Goal: Information Seeking & Learning: Find specific page/section

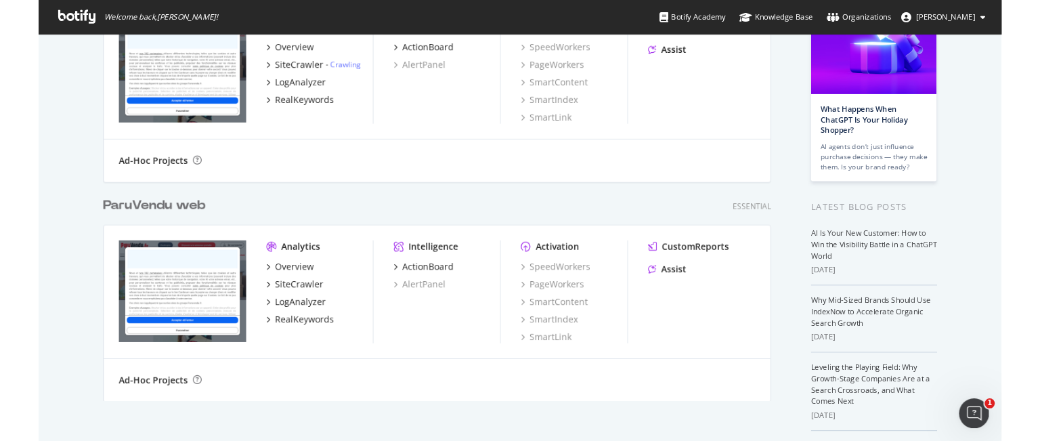
scroll to position [135, 0]
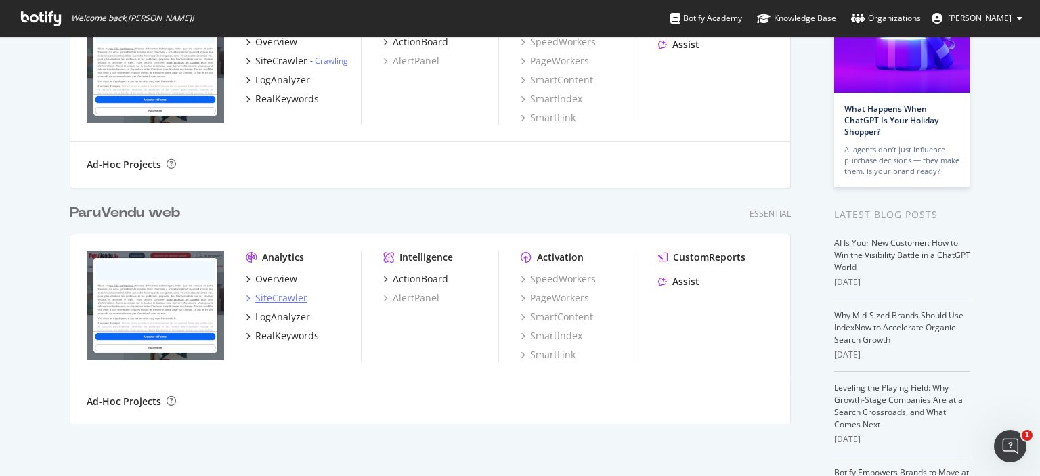
click at [276, 297] on div "SiteCrawler" at bounding box center [281, 298] width 52 height 14
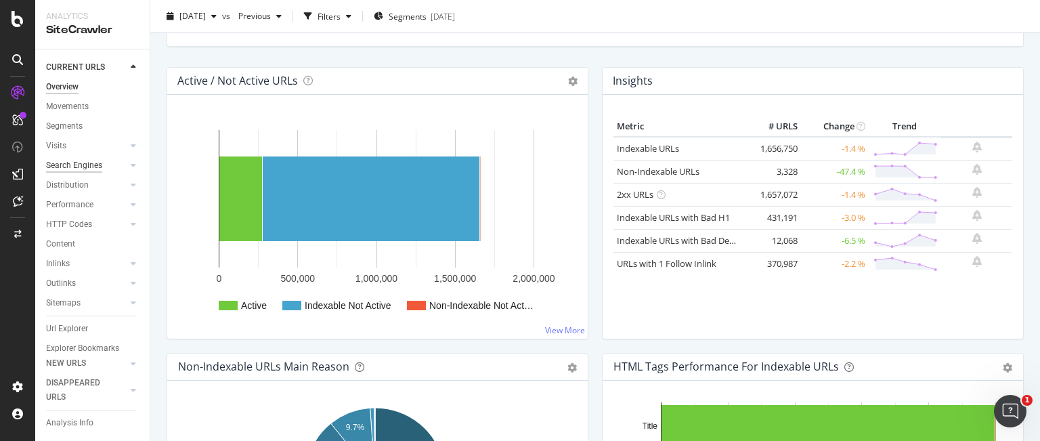
click at [79, 164] on div "Search Engines" at bounding box center [74, 165] width 56 height 14
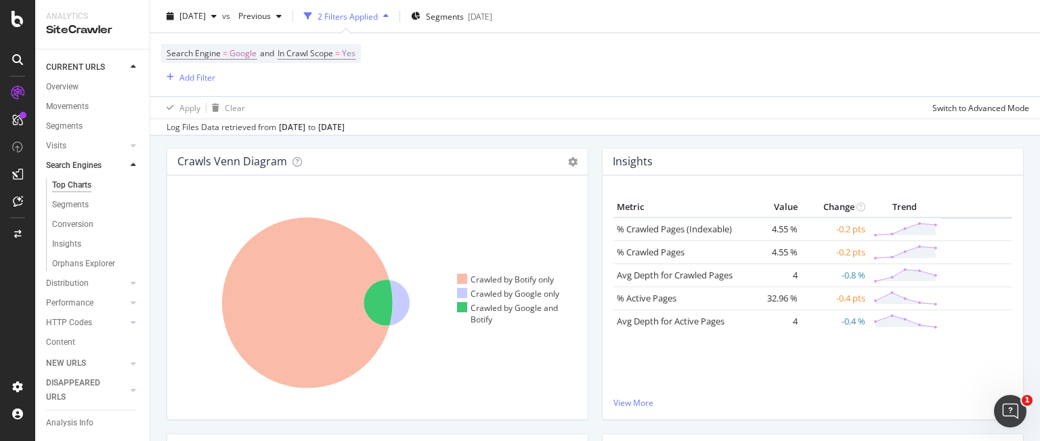
scroll to position [305, 0]
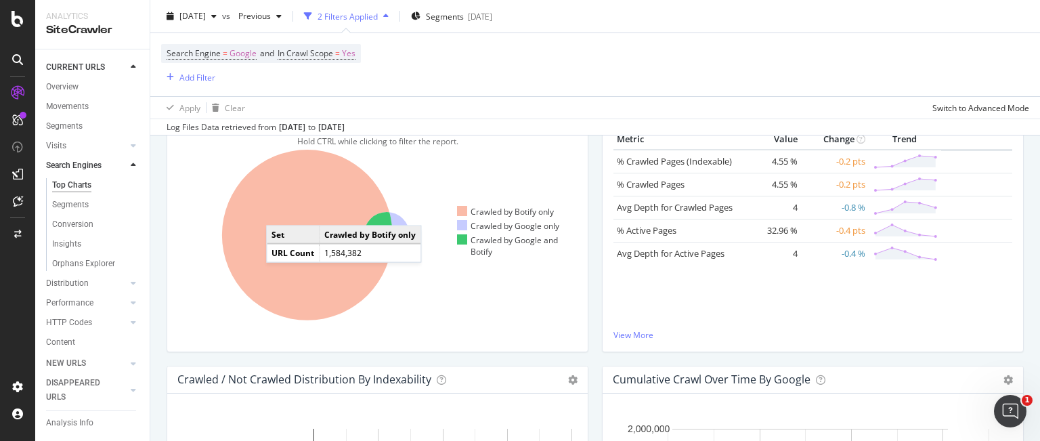
click at [280, 211] on icon at bounding box center [307, 235] width 171 height 171
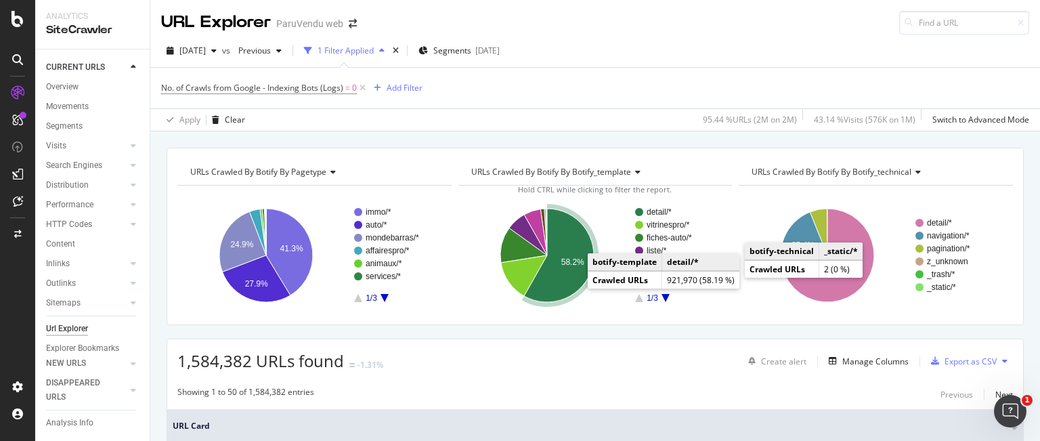
click at [559, 271] on icon "A chart." at bounding box center [559, 254] width 70 height 93
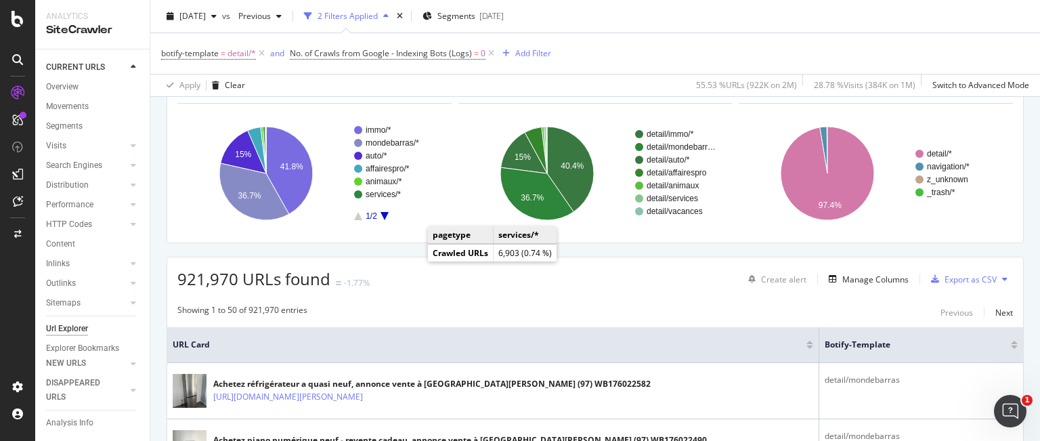
scroll to position [68, 0]
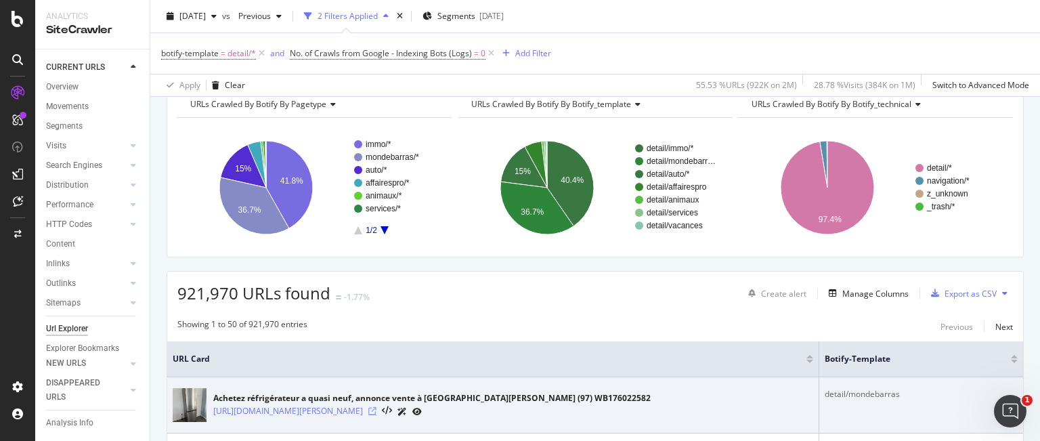
click at [376, 412] on icon at bounding box center [372, 411] width 8 height 8
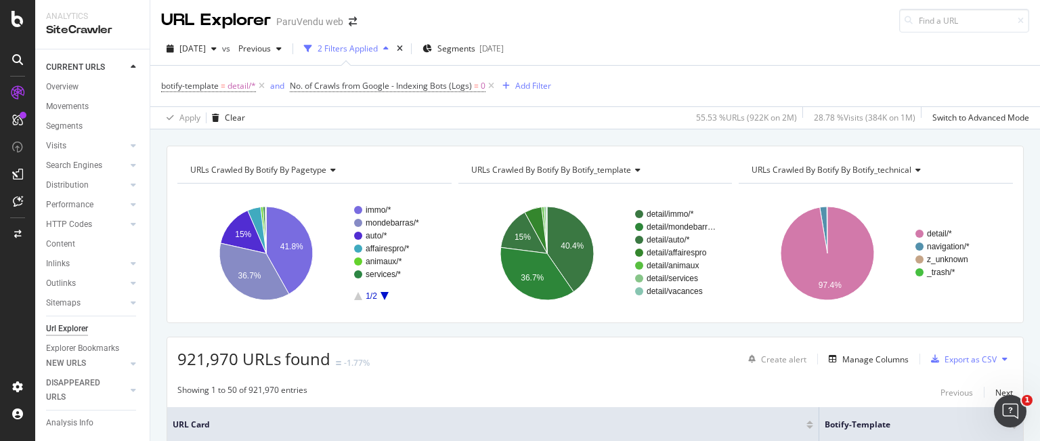
scroll to position [0, 0]
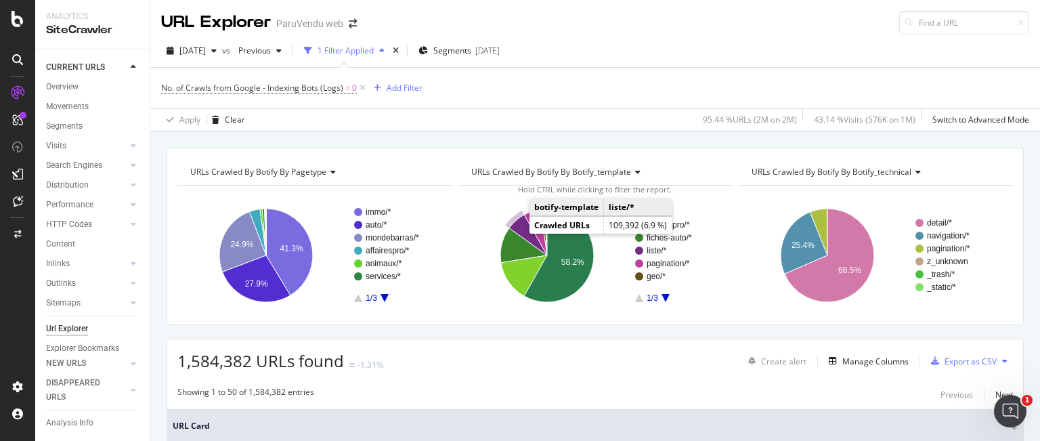
click at [518, 223] on icon "A chart." at bounding box center [528, 235] width 38 height 41
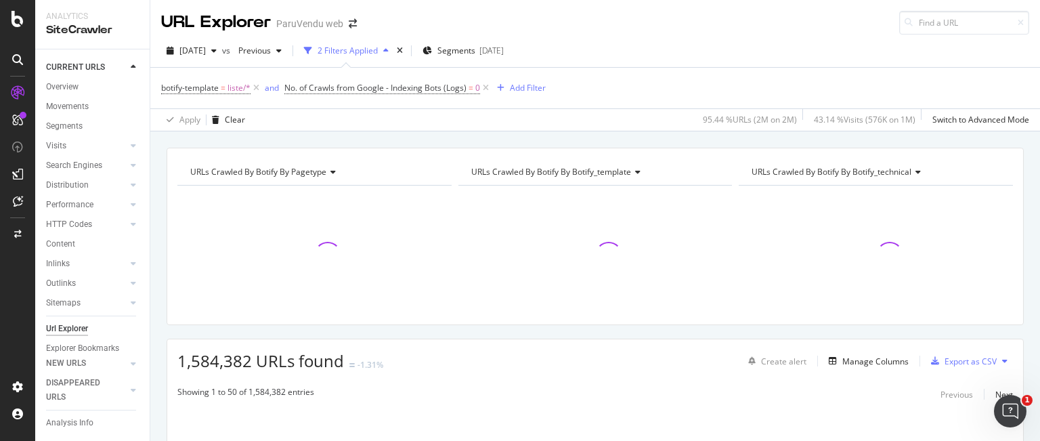
scroll to position [68, 0]
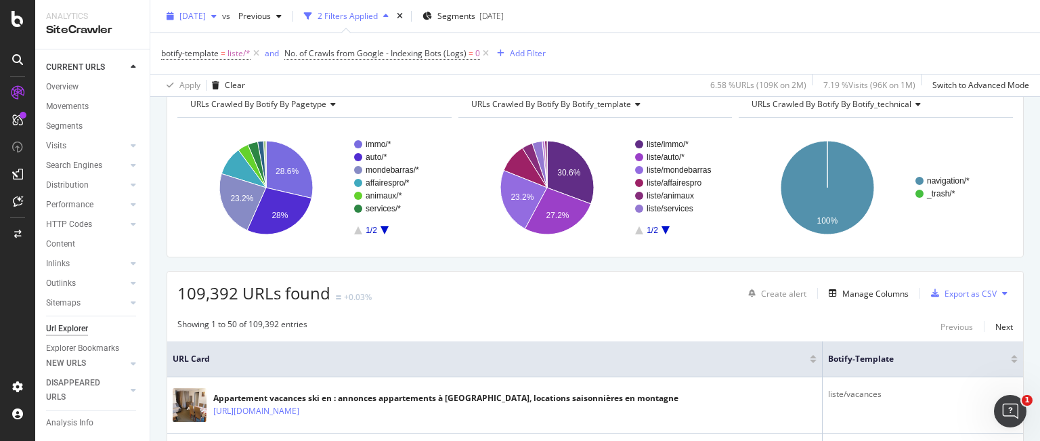
click at [217, 16] on icon "button" at bounding box center [213, 16] width 5 height 8
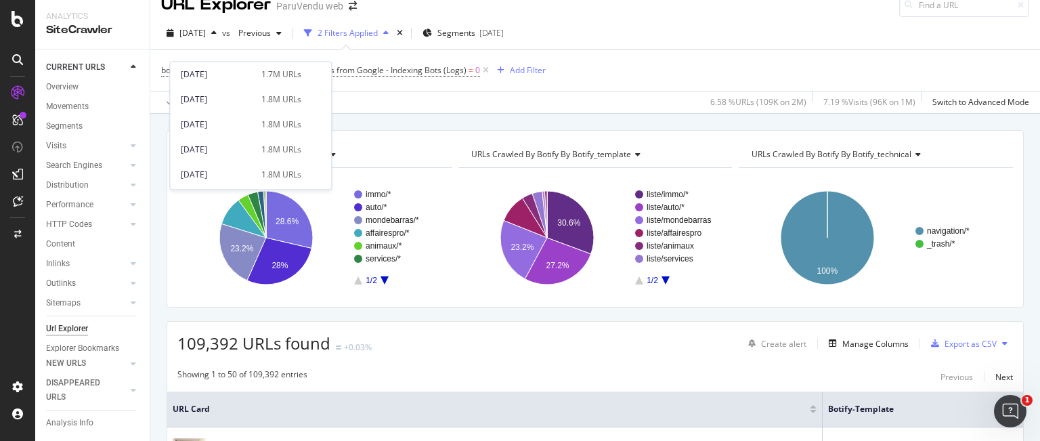
scroll to position [0, 0]
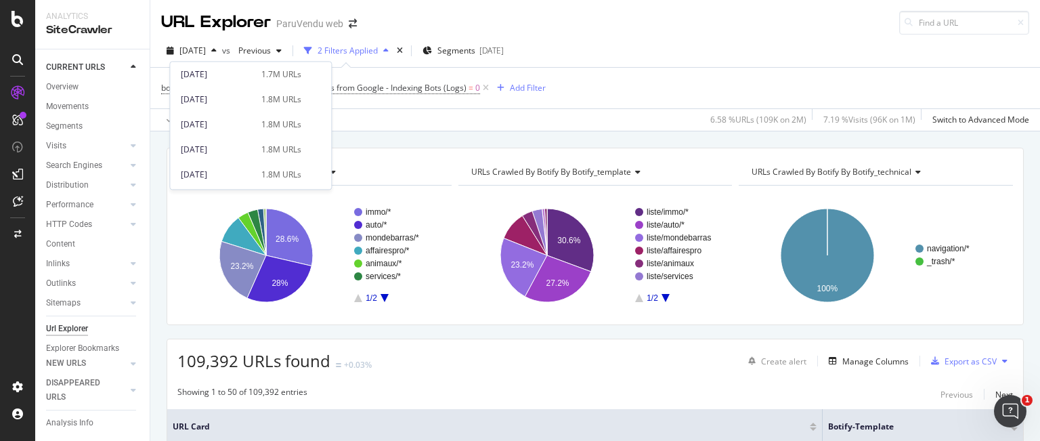
click at [368, 135] on div "URLs Crawled By Botify By pagetype Chart (by Value) Table Expand Export as CSV …" at bounding box center [594, 147] width 889 height 32
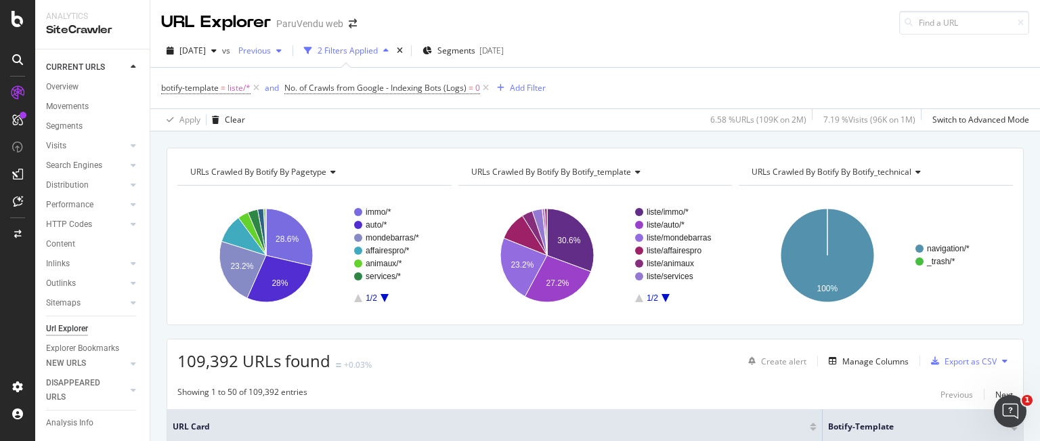
click at [282, 53] on icon "button" at bounding box center [278, 51] width 5 height 8
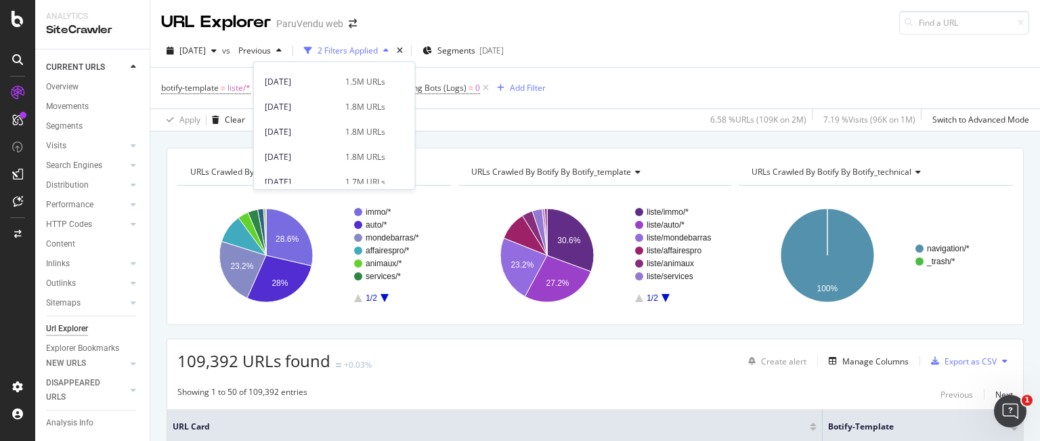
scroll to position [597, 0]
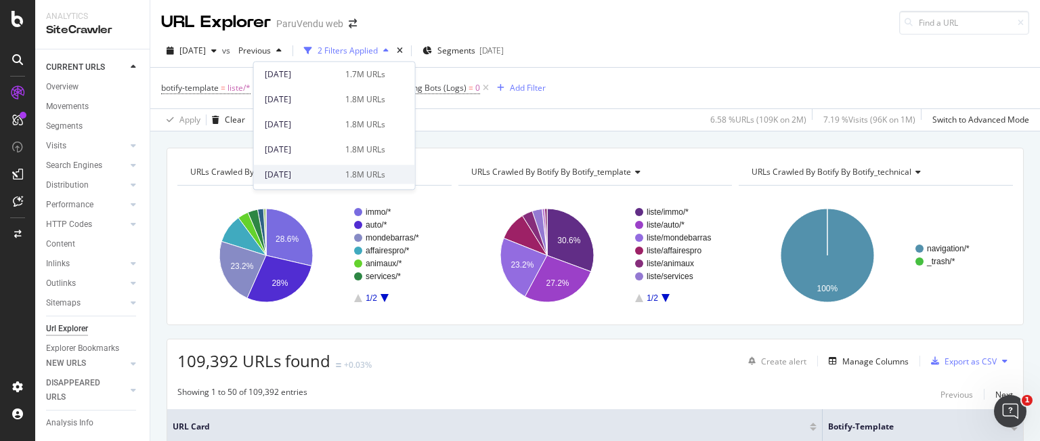
click at [317, 169] on div "[DATE]" at bounding box center [301, 175] width 72 height 12
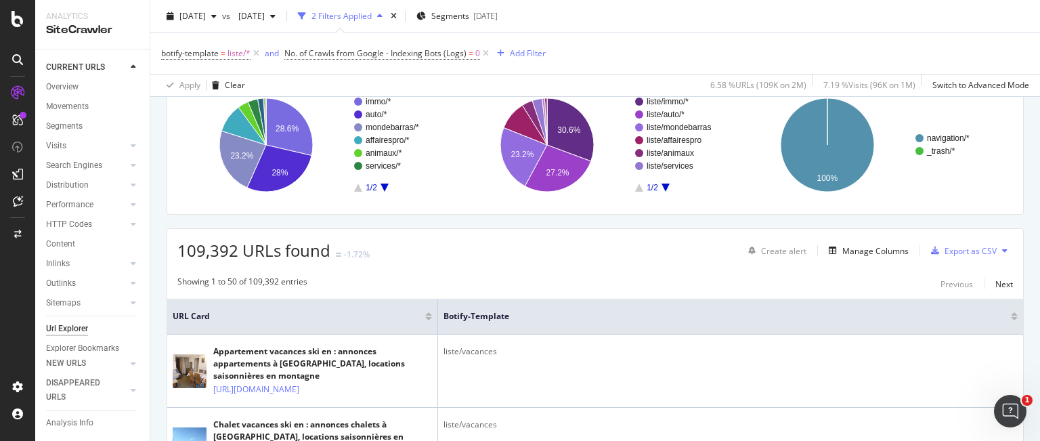
scroll to position [68, 0]
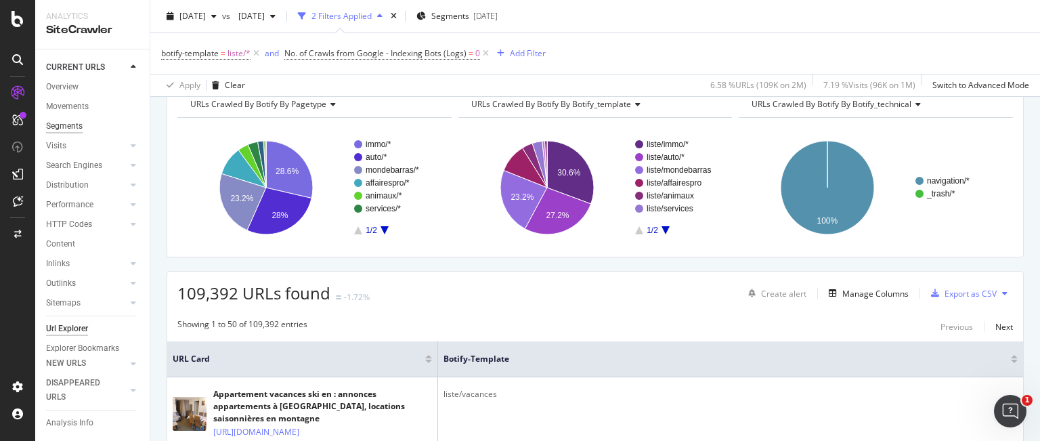
click at [71, 126] on div "Segments" at bounding box center [64, 126] width 37 height 14
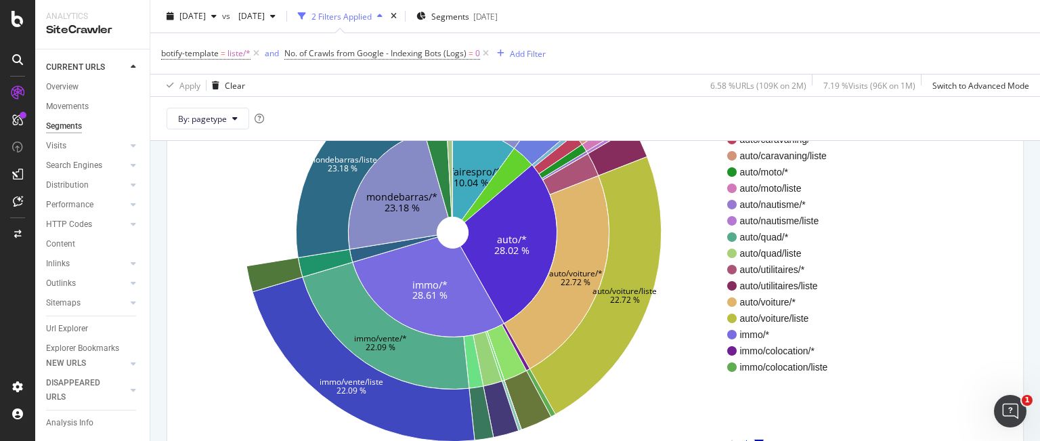
scroll to position [203, 0]
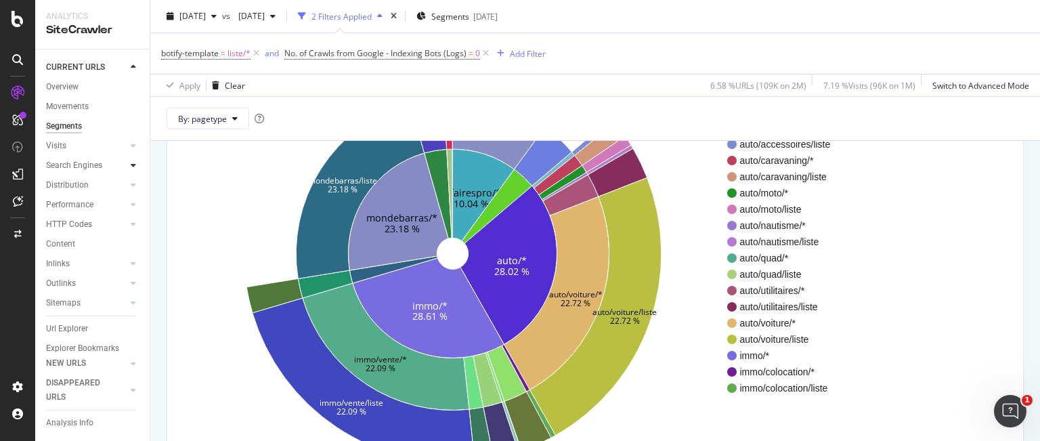
click at [131, 162] on icon at bounding box center [133, 165] width 5 height 8
click at [75, 164] on div "Search Engines" at bounding box center [74, 165] width 56 height 14
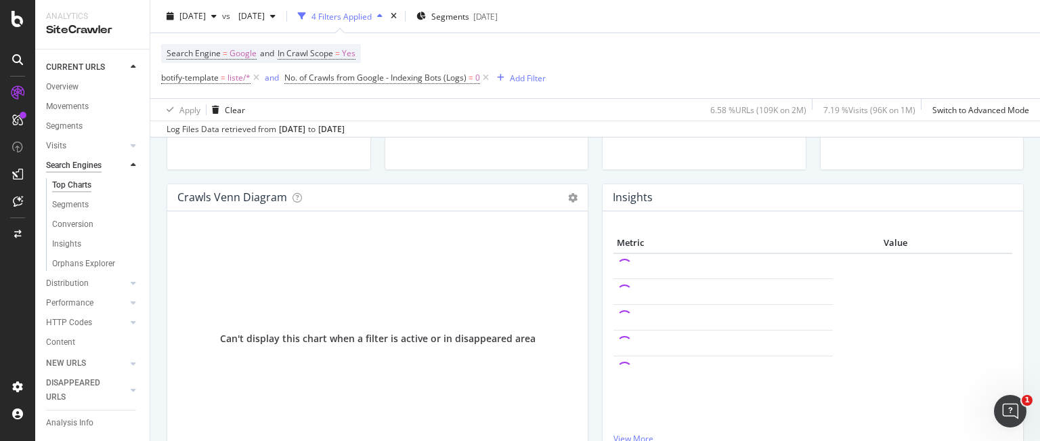
scroll to position [200, 0]
click at [256, 75] on icon at bounding box center [256, 78] width 12 height 14
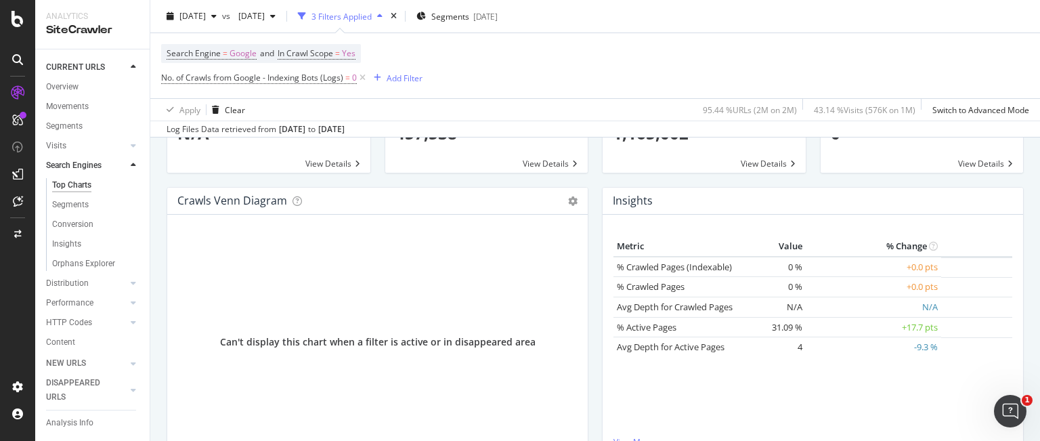
drag, startPoint x: 361, startPoint y: 76, endPoint x: 471, endPoint y: 89, distance: 111.1
click at [471, 89] on div "Search Engine = Google and In Crawl Scope = Yes No. of Crawls from Google - Ind…" at bounding box center [595, 65] width 868 height 65
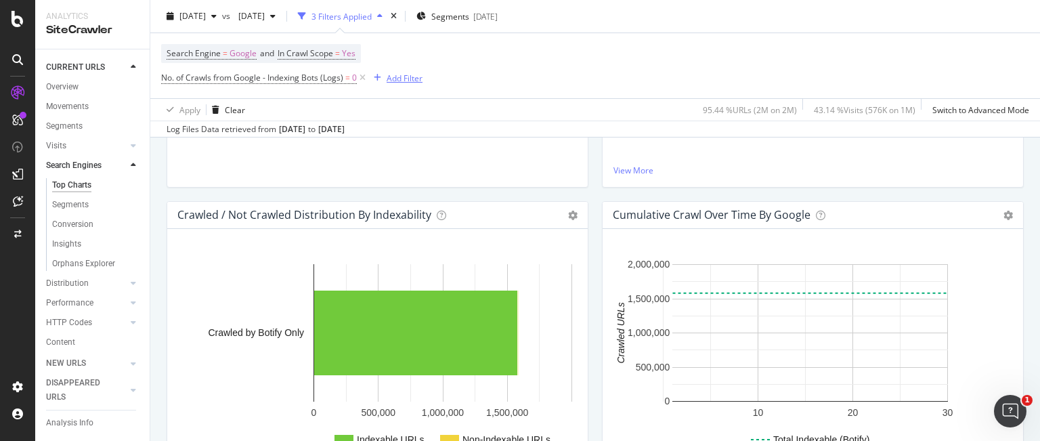
scroll to position [470, 0]
click at [361, 78] on icon at bounding box center [363, 78] width 12 height 14
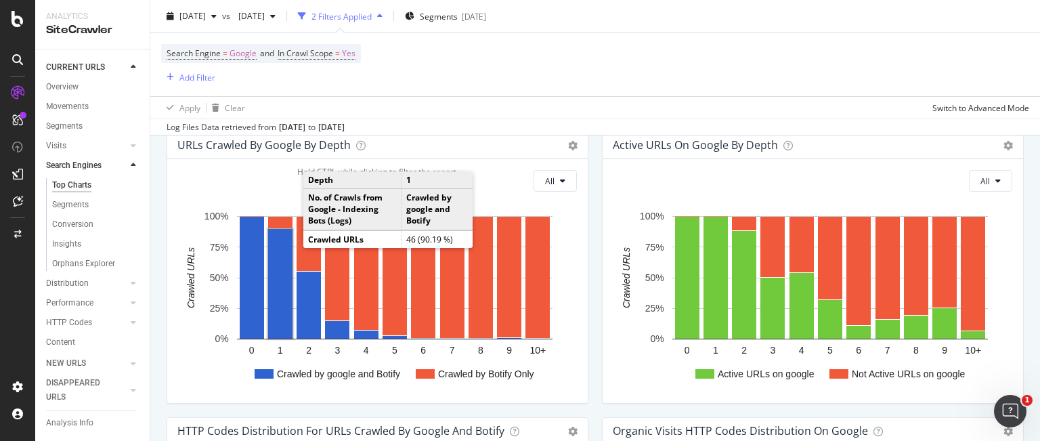
scroll to position [807, 0]
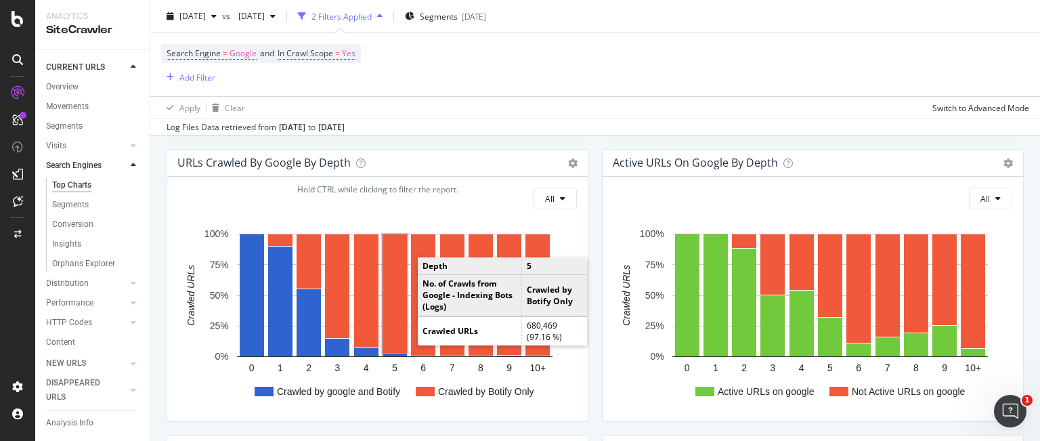
click at [393, 291] on rect "A chart." at bounding box center [394, 293] width 24 height 118
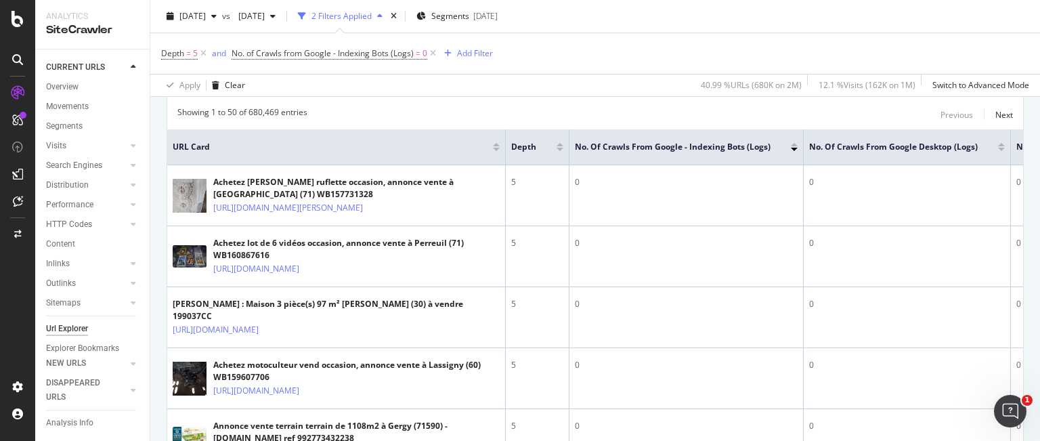
scroll to position [282, 0]
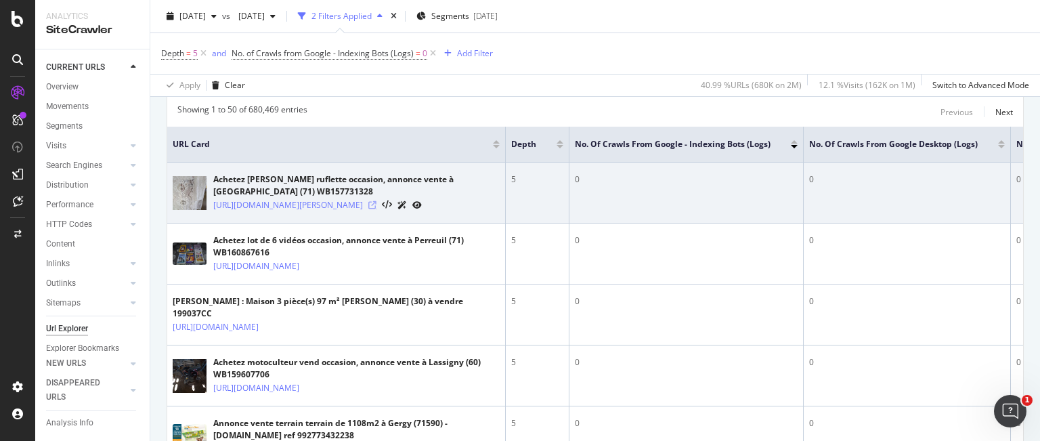
click at [376, 209] on icon at bounding box center [372, 205] width 8 height 8
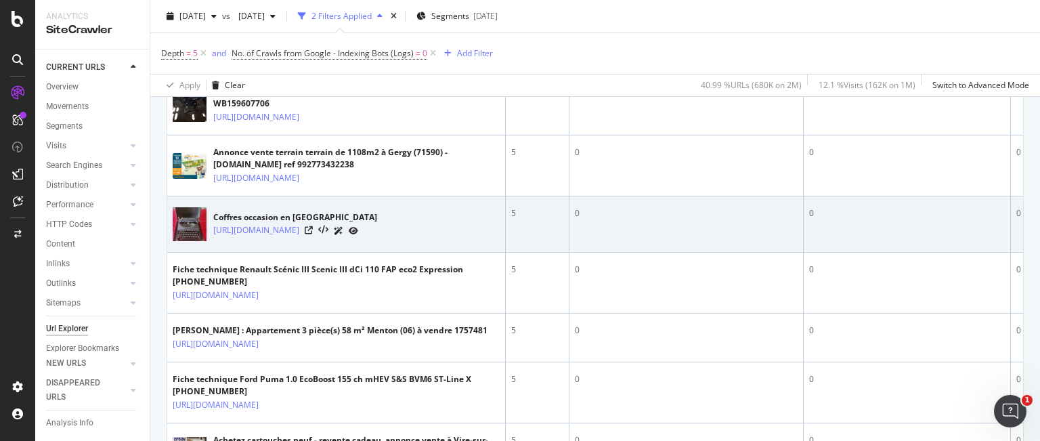
scroll to position [621, 0]
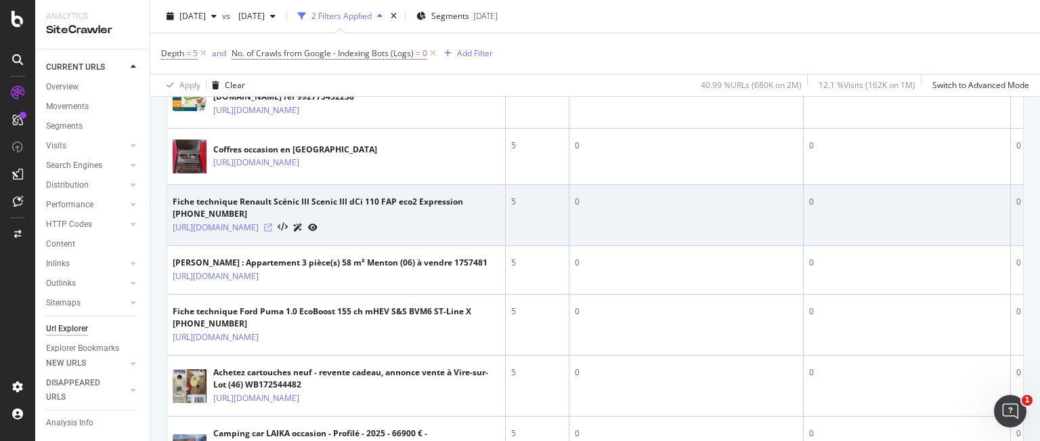
click at [272, 231] on icon at bounding box center [268, 227] width 8 height 8
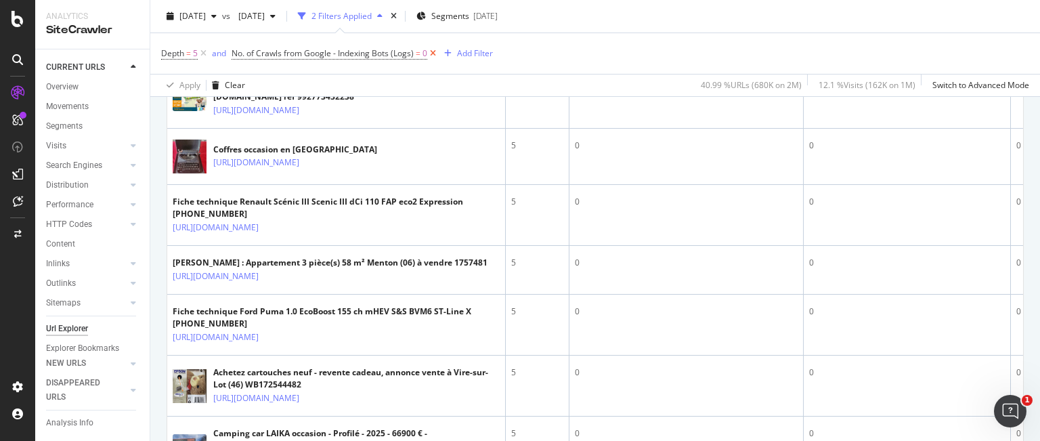
click at [434, 55] on icon at bounding box center [433, 54] width 12 height 14
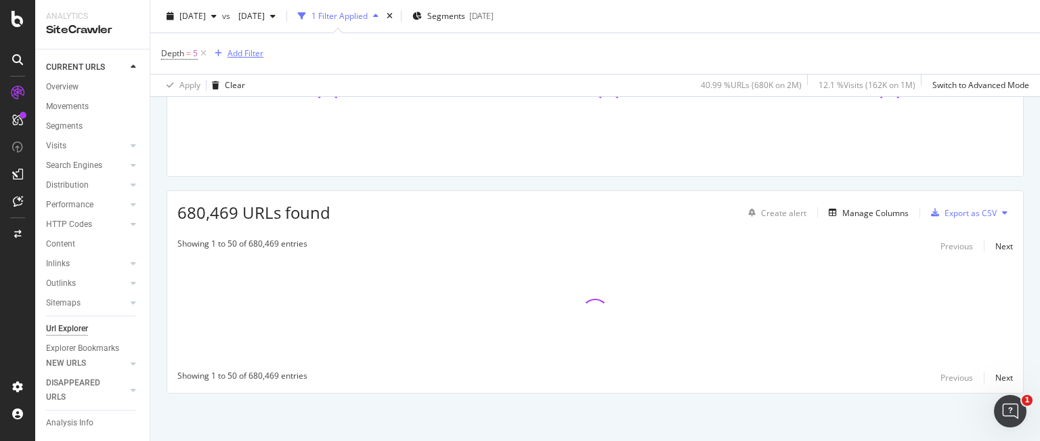
scroll to position [147, 0]
click at [203, 53] on icon at bounding box center [204, 54] width 12 height 14
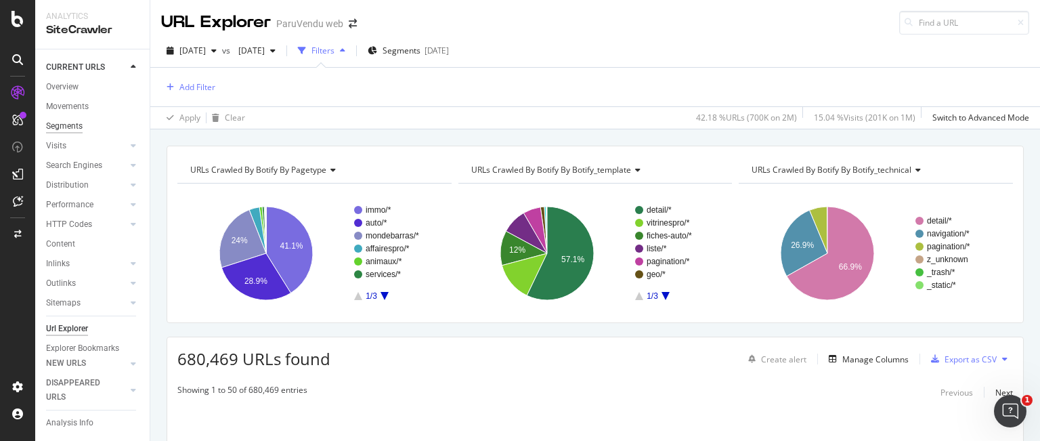
click at [72, 126] on div "Segments" at bounding box center [64, 126] width 37 height 14
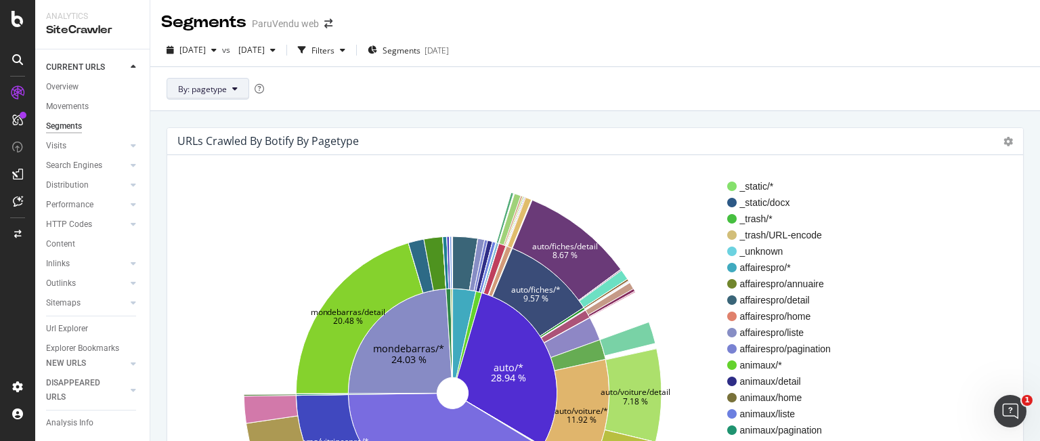
click at [236, 93] on button "By: pagetype" at bounding box center [207, 89] width 83 height 22
click at [340, 68] on div "By: pagetype" at bounding box center [594, 88] width 889 height 44
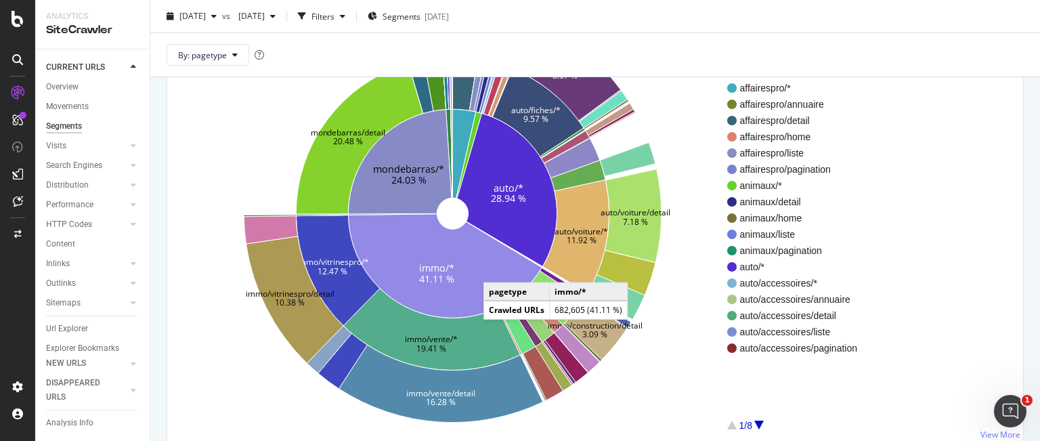
scroll to position [203, 0]
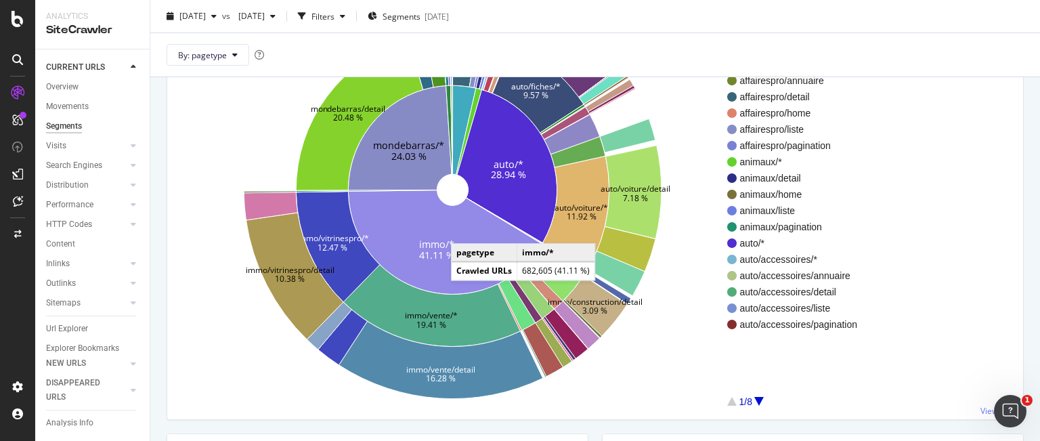
click at [464, 229] on icon at bounding box center [445, 242] width 194 height 104
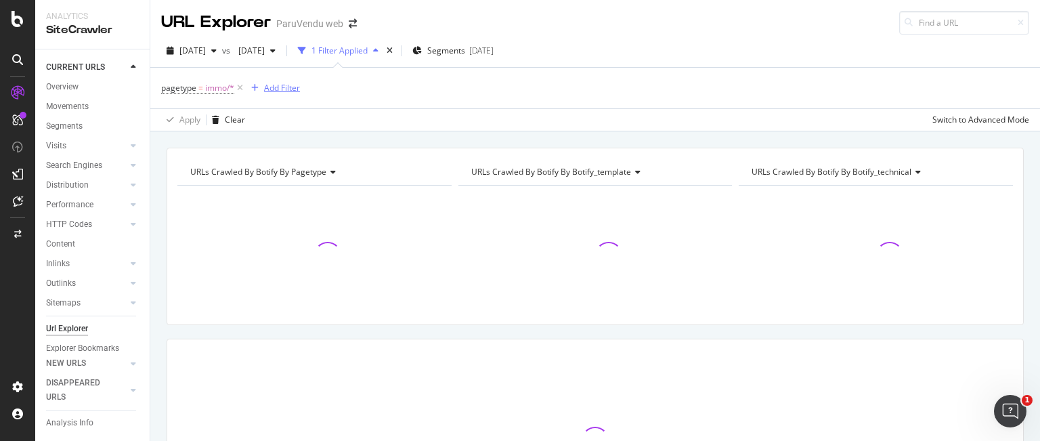
click at [275, 91] on div "Add Filter" at bounding box center [282, 88] width 36 height 12
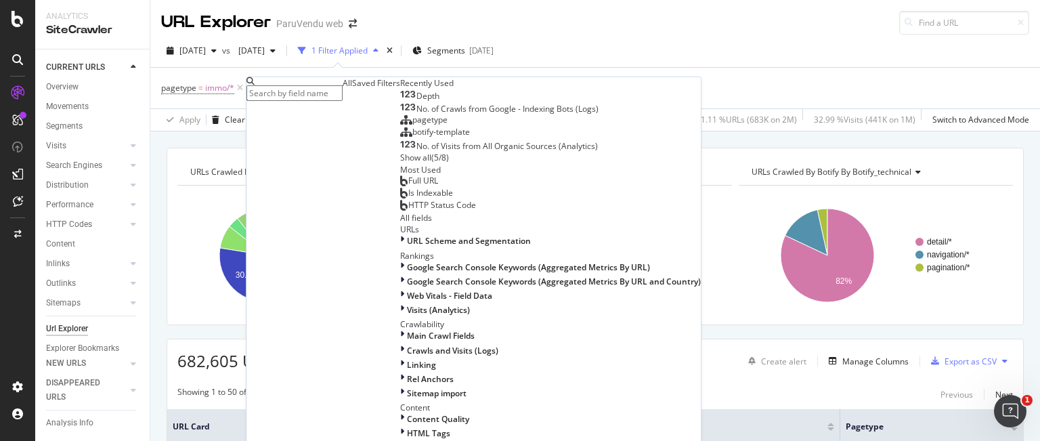
click at [400, 186] on div "Full URL" at bounding box center [419, 180] width 38 height 11
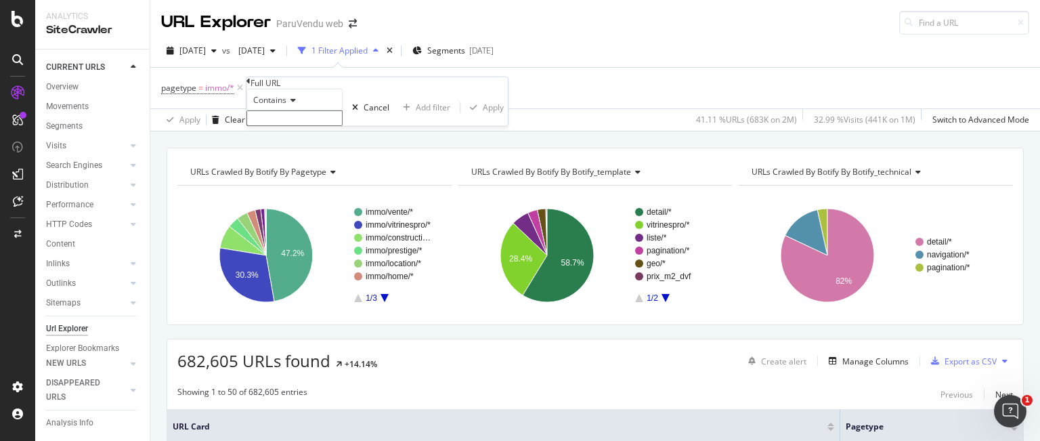
click at [342, 126] on input "text" at bounding box center [294, 118] width 96 height 16
type input "piscine"
click at [464, 116] on div "button" at bounding box center [473, 112] width 18 height 8
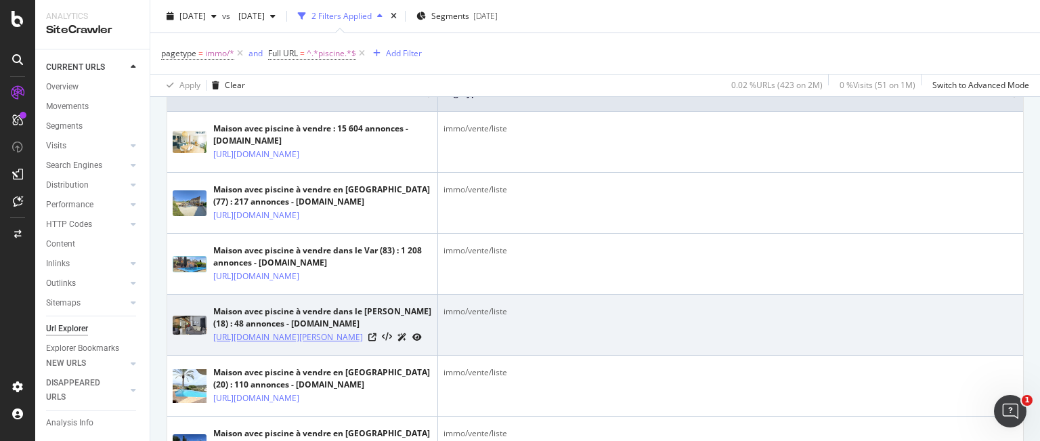
scroll to position [406, 0]
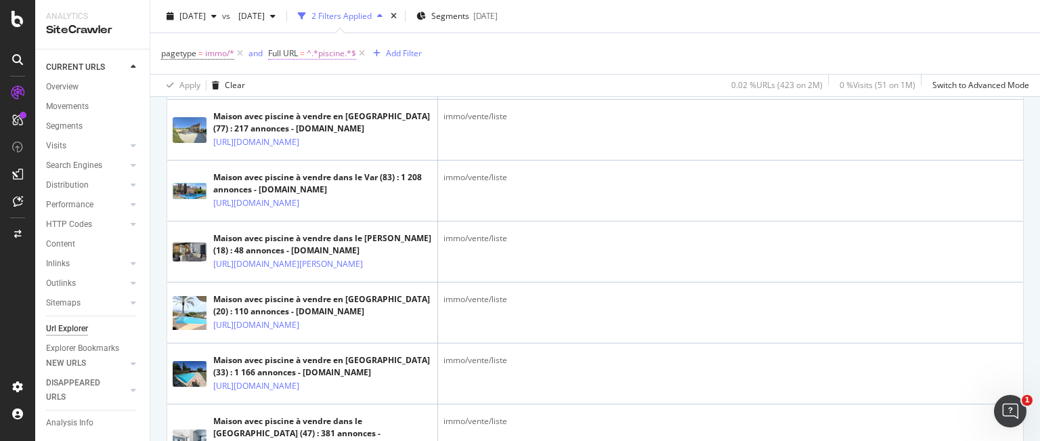
click at [323, 51] on span "^.*piscine.*$" at bounding box center [331, 53] width 49 height 19
click at [285, 89] on input "piscine" at bounding box center [317, 82] width 96 height 16
type input "maison-avec-piscine"
click at [506, 81] on div "Apply" at bounding box center [516, 75] width 21 height 12
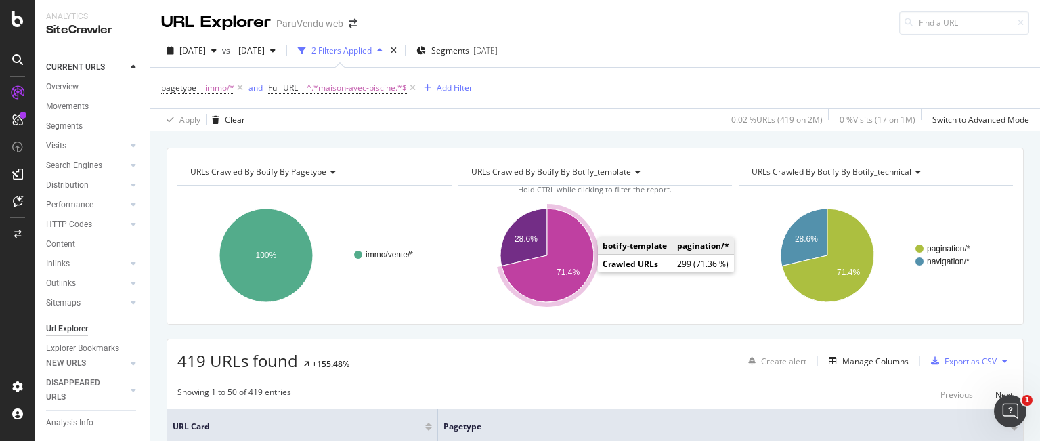
click at [565, 256] on icon "A chart." at bounding box center [547, 254] width 92 height 93
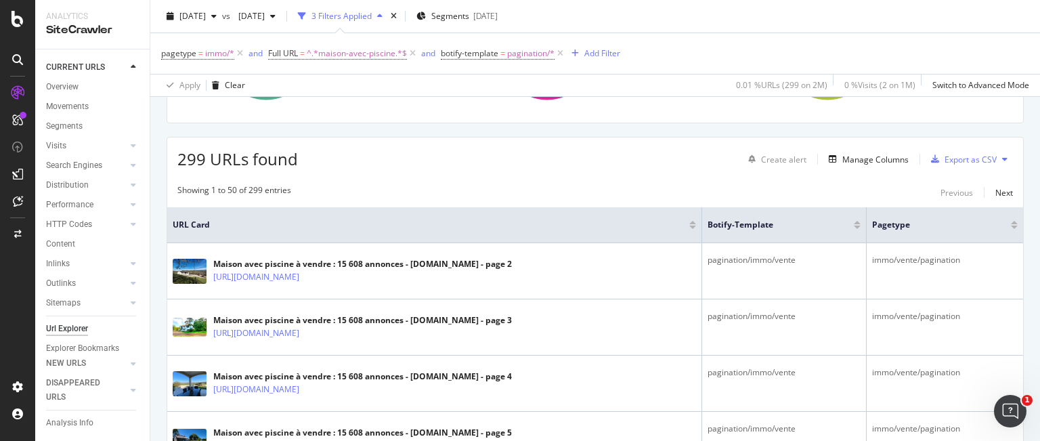
scroll to position [10, 0]
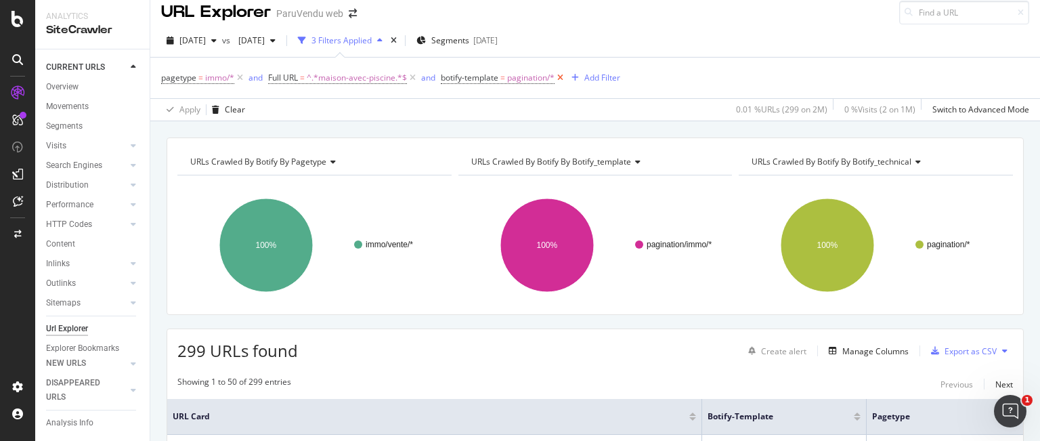
click at [561, 78] on icon at bounding box center [560, 78] width 12 height 14
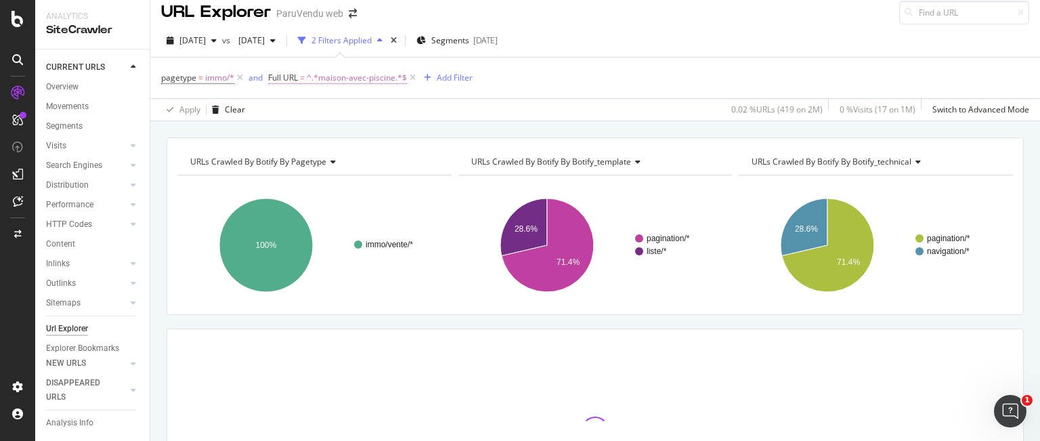
click at [387, 73] on span "^.*maison-avec-piscine.*$" at bounding box center [357, 77] width 100 height 19
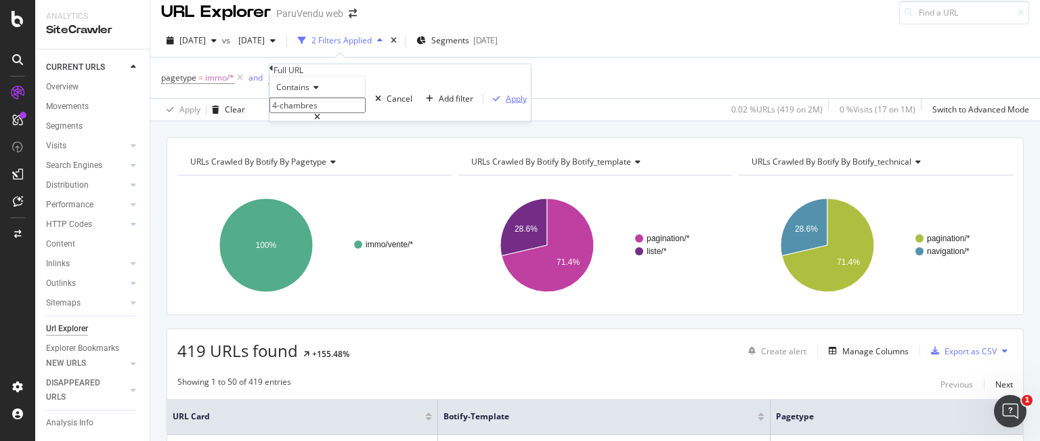
type input "4-chambres"
click at [506, 104] on div "Apply" at bounding box center [516, 99] width 21 height 12
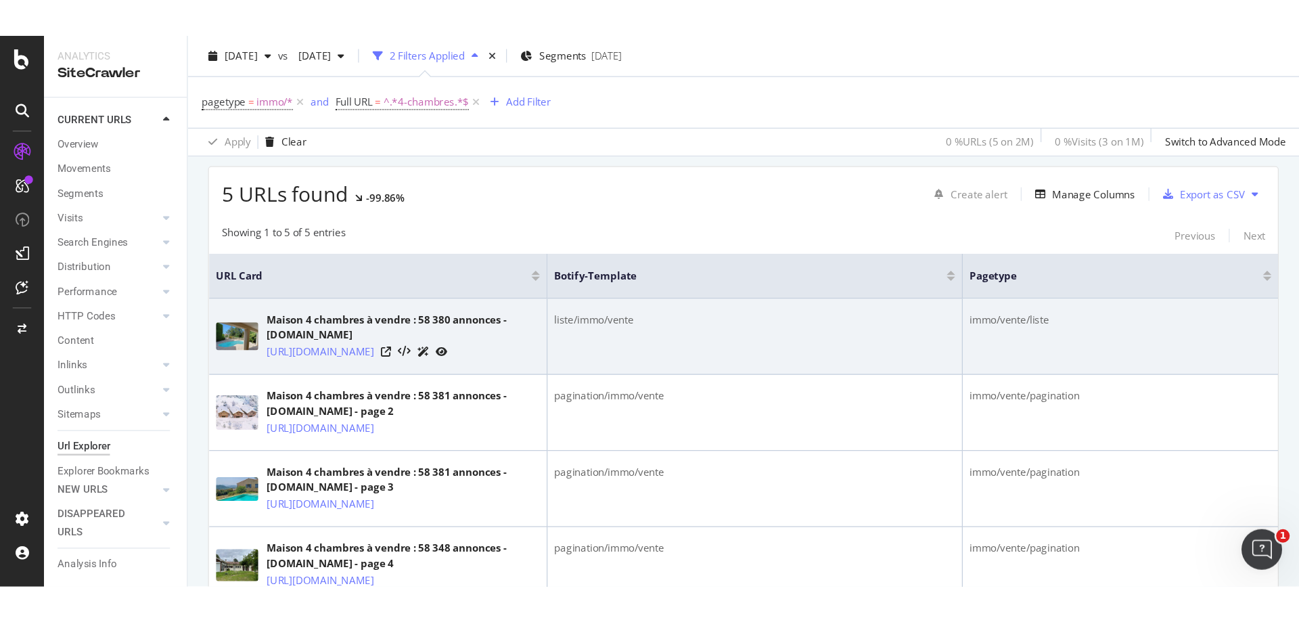
scroll to position [213, 0]
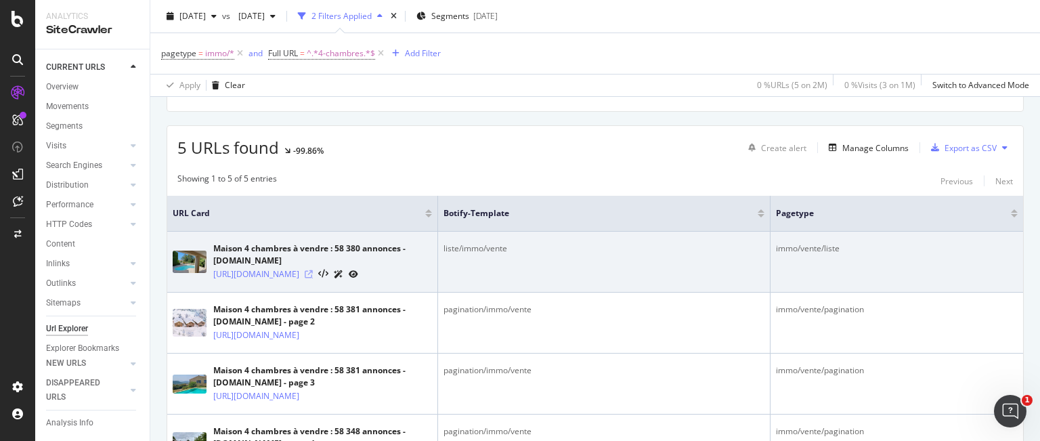
click at [313, 277] on icon at bounding box center [309, 274] width 8 height 8
